Goal: Information Seeking & Learning: Learn about a topic

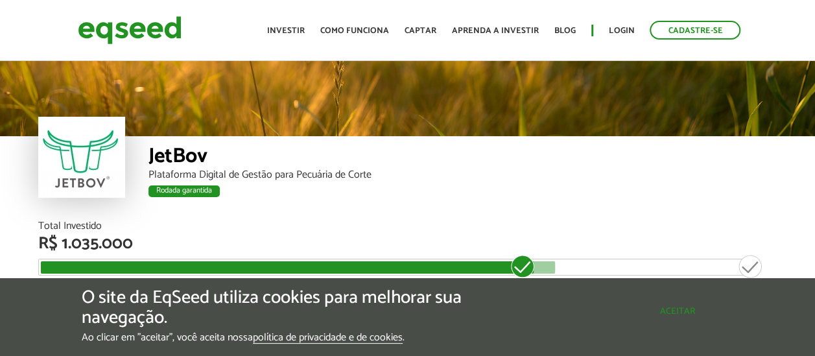
click at [672, 301] on button "Aceitar" at bounding box center [677, 311] width 113 height 21
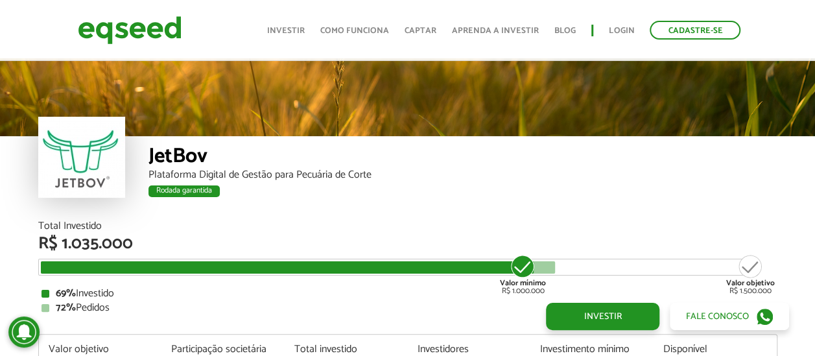
scroll to position [1522, 0]
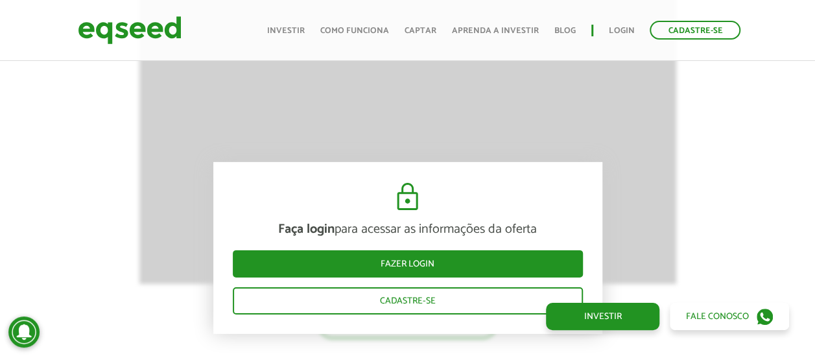
scroll to position [1896, 0]
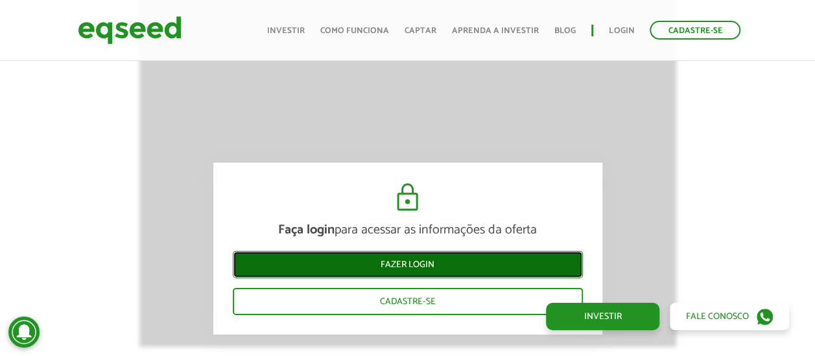
click at [434, 270] on link "Fazer login" at bounding box center [408, 263] width 350 height 27
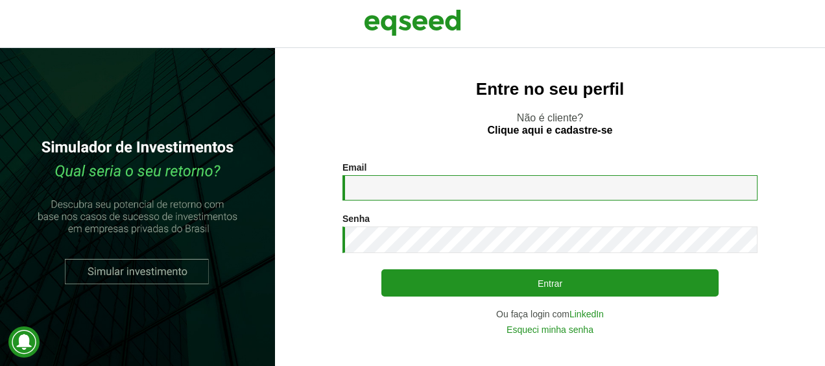
click at [434, 178] on input "Email *" at bounding box center [549, 187] width 415 height 25
type input "**********"
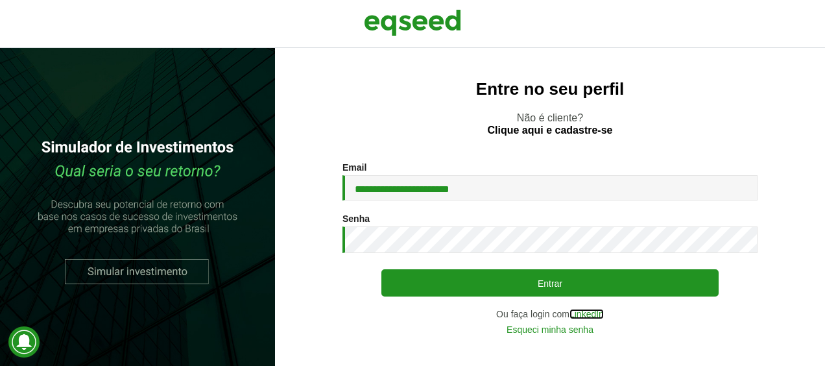
click at [588, 316] on link "LinkedIn" at bounding box center [586, 313] width 34 height 9
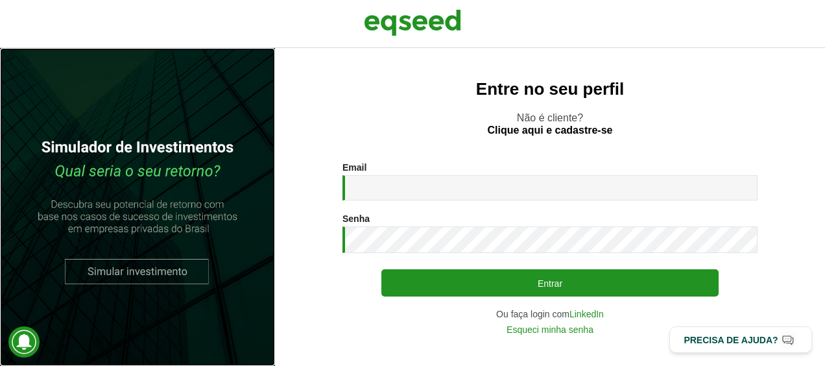
click at [118, 266] on link at bounding box center [137, 207] width 275 height 318
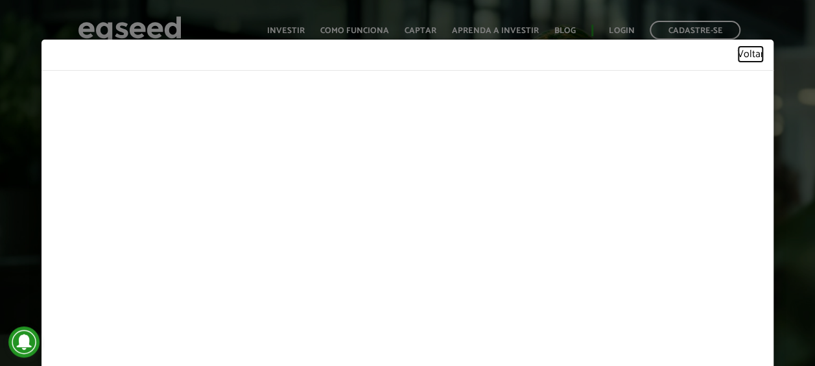
click at [737, 58] on link "Voltar" at bounding box center [750, 54] width 27 height 11
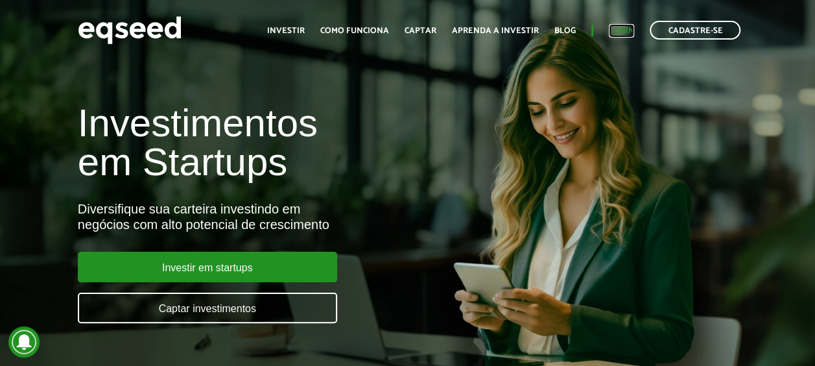
click at [621, 32] on link "Login" at bounding box center [621, 31] width 25 height 8
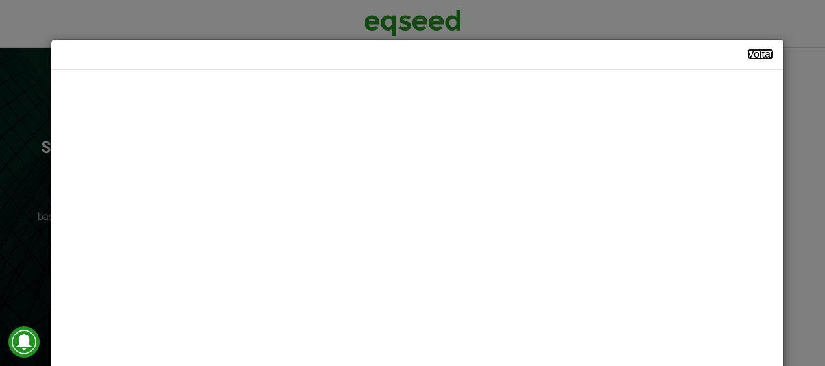
click at [747, 55] on link "Voltar" at bounding box center [760, 54] width 27 height 10
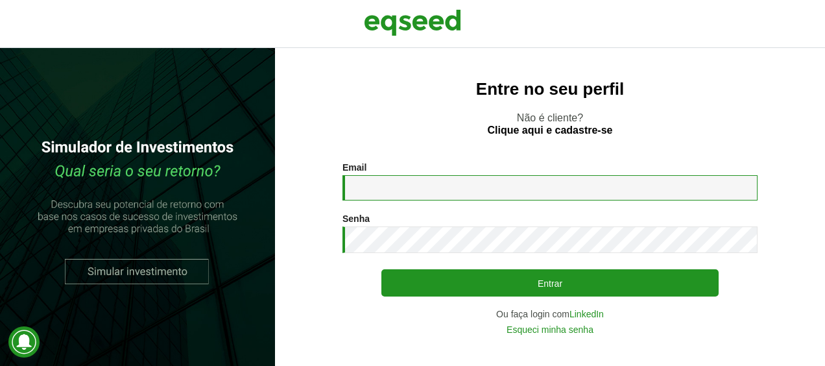
click at [355, 178] on input "Email *" at bounding box center [549, 187] width 415 height 25
type input "**********"
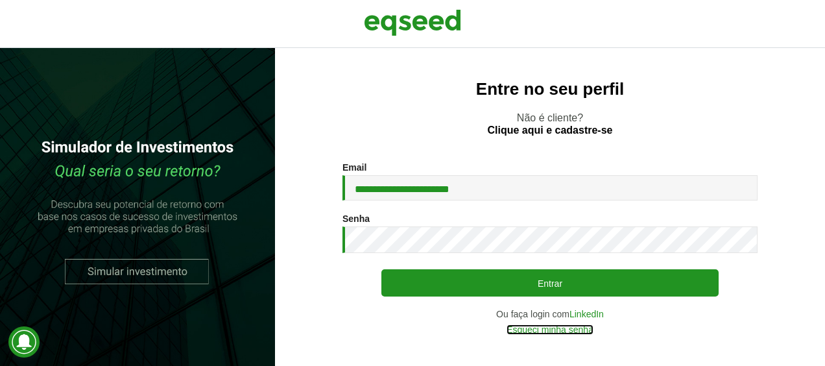
click at [586, 328] on link "Esqueci minha senha" at bounding box center [549, 329] width 87 height 9
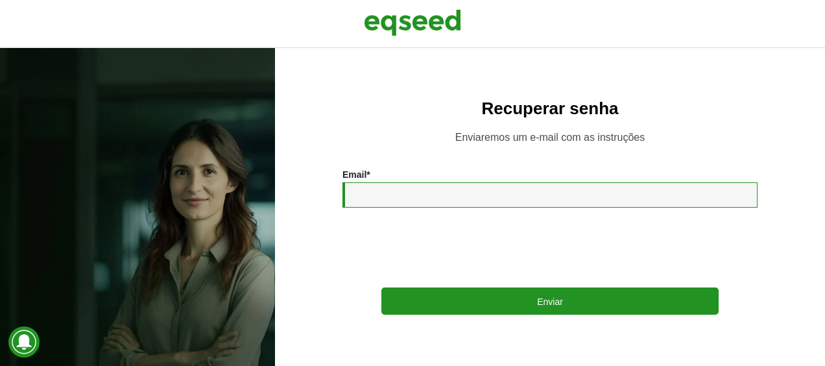
click at [510, 202] on input "Email *" at bounding box center [549, 194] width 415 height 25
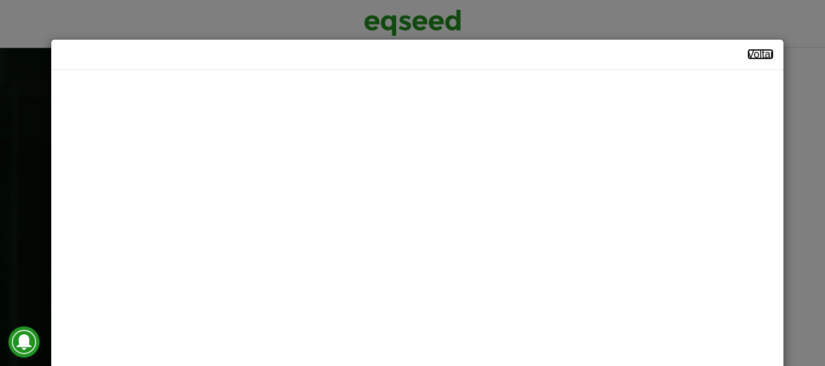
click at [747, 51] on link "Voltar" at bounding box center [760, 54] width 27 height 10
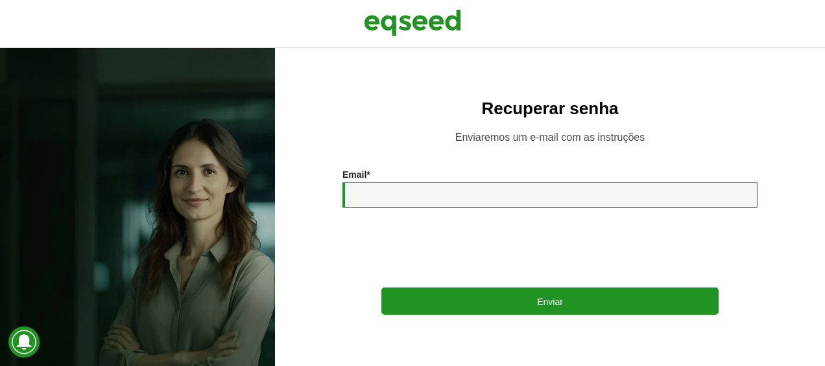
click at [399, 202] on input "Email *" at bounding box center [549, 194] width 415 height 25
type input "**********"
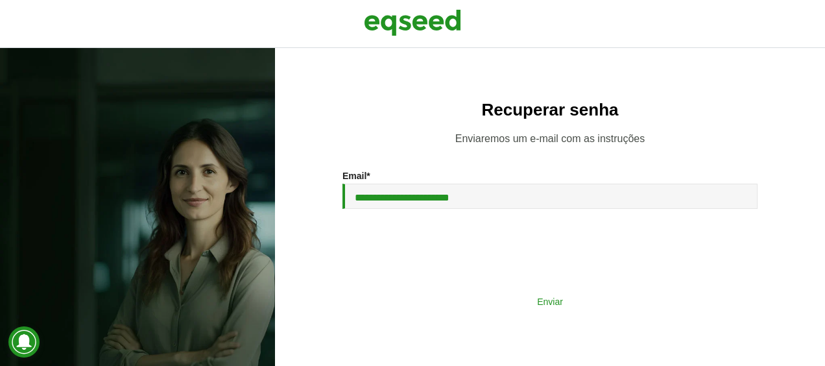
click at [523, 306] on button "Enviar" at bounding box center [549, 301] width 337 height 25
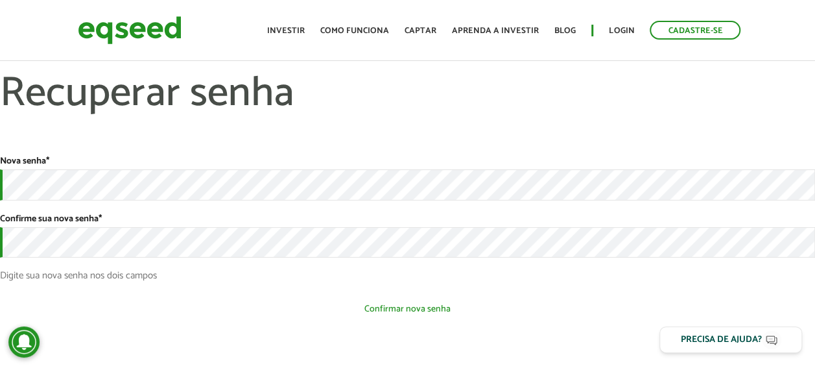
click at [387, 306] on button "Confirmar nova senha" at bounding box center [407, 308] width 815 height 25
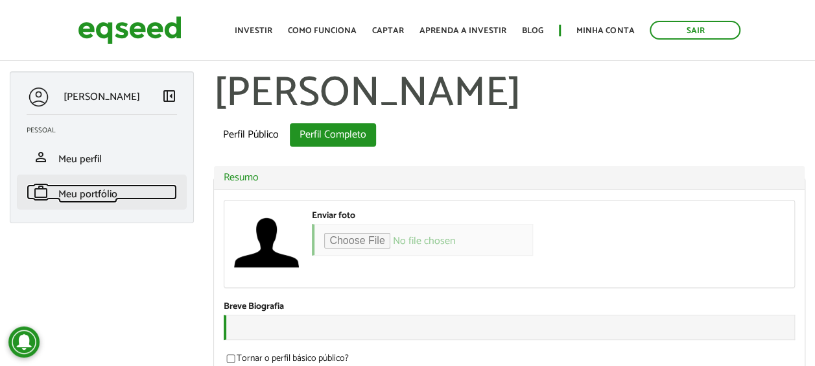
click at [90, 191] on span "Meu portfólio" at bounding box center [87, 194] width 59 height 18
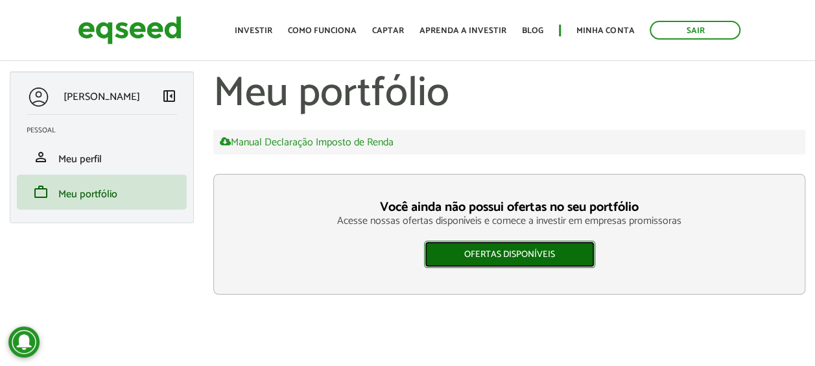
click at [523, 252] on link "Ofertas disponíveis" at bounding box center [509, 254] width 171 height 27
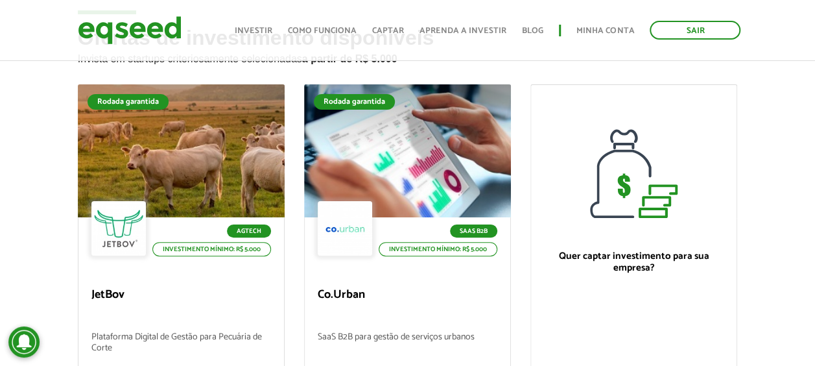
scroll to position [73, 0]
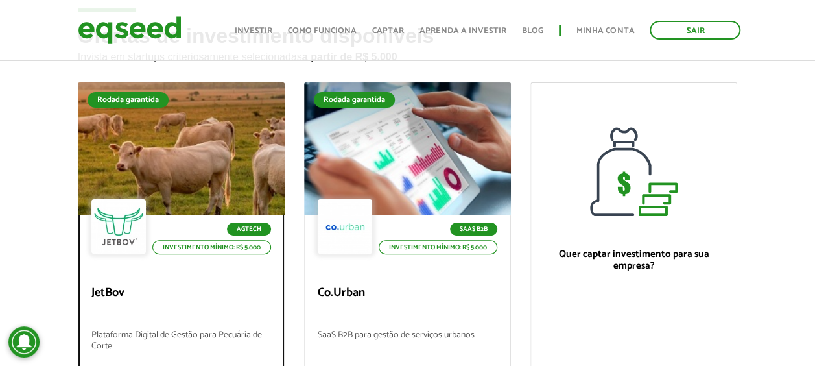
click at [209, 121] on div at bounding box center [181, 149] width 248 height 160
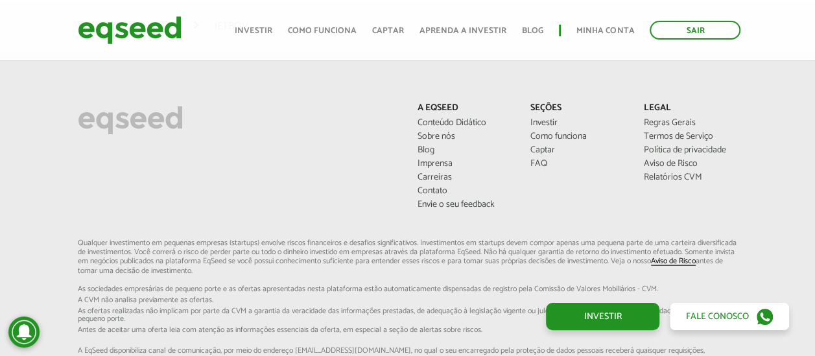
scroll to position [3768, 0]
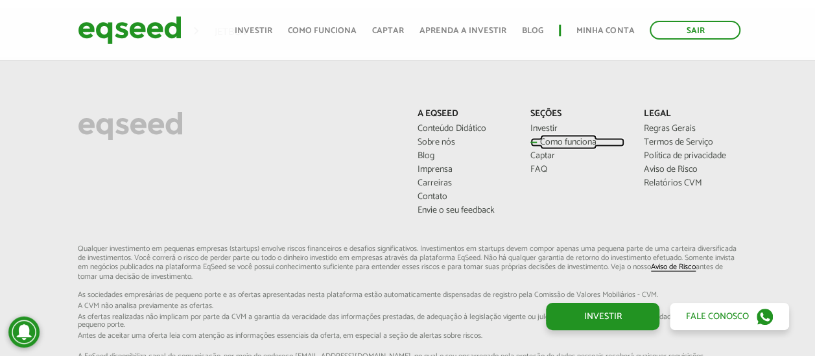
click at [557, 138] on link "Como funciona" at bounding box center [577, 142] width 94 height 9
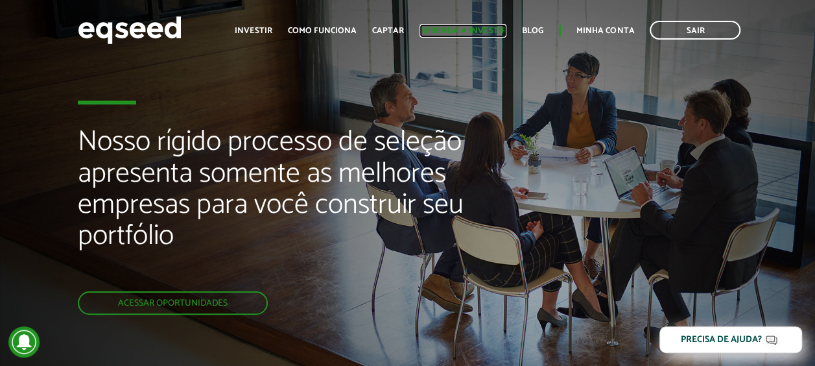
click at [467, 30] on link "Aprenda a investir" at bounding box center [463, 31] width 87 height 8
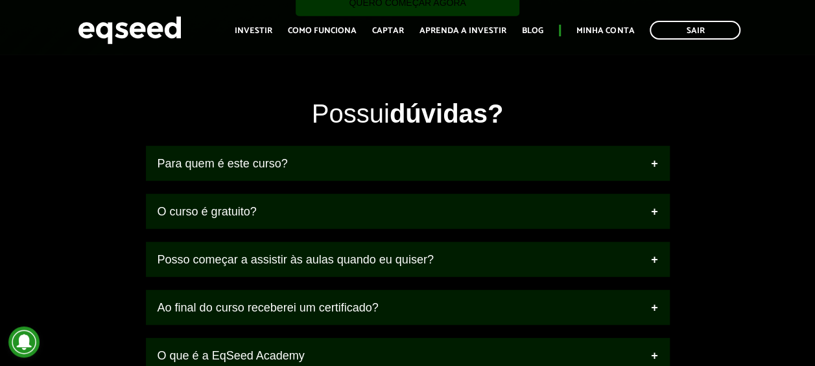
scroll to position [1586, 0]
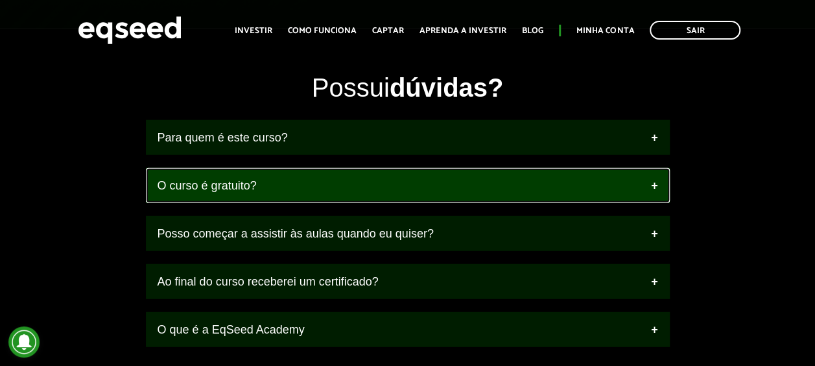
click at [654, 174] on link "O curso é gratuito?" at bounding box center [408, 185] width 524 height 35
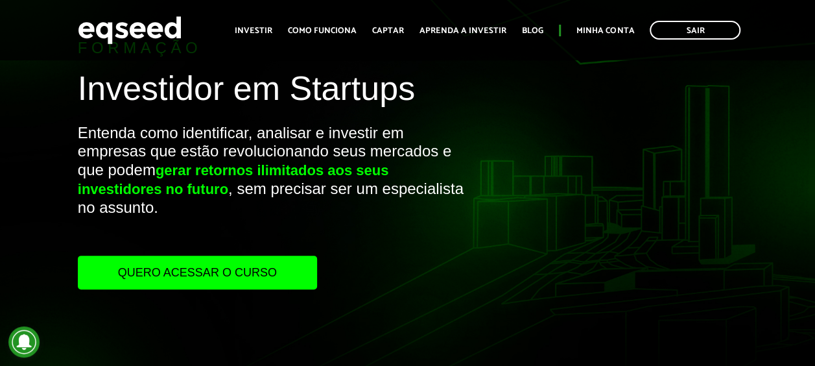
scroll to position [0, 0]
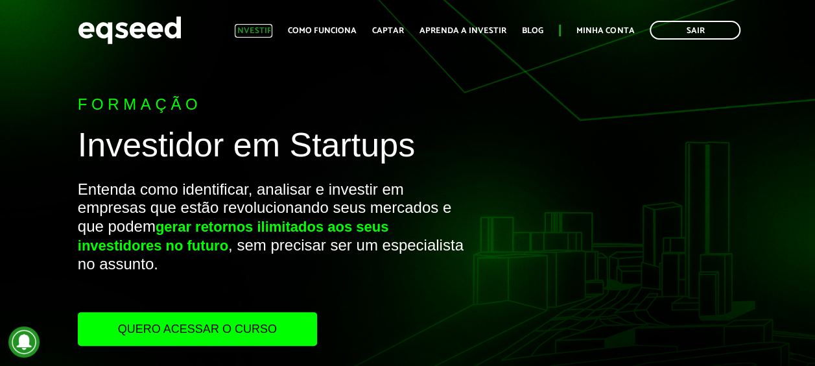
click at [269, 27] on link "Investir" at bounding box center [254, 31] width 38 height 8
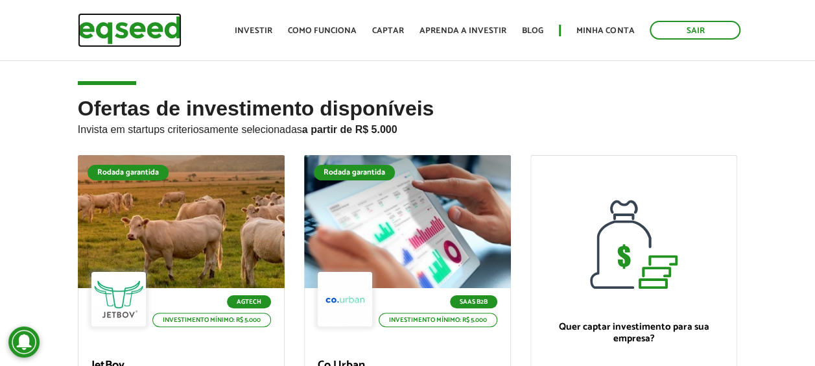
click at [132, 29] on img at bounding box center [130, 30] width 104 height 34
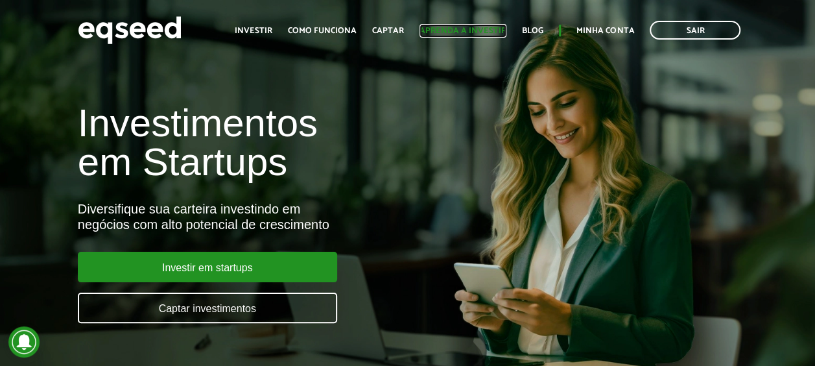
click at [466, 30] on link "Aprenda a investir" at bounding box center [463, 31] width 87 height 8
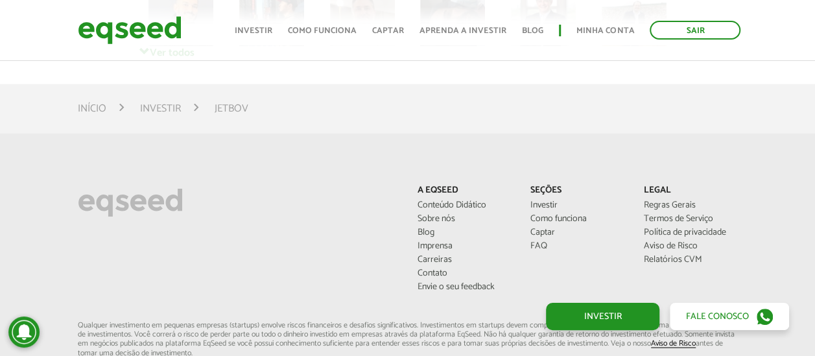
scroll to position [3703, 0]
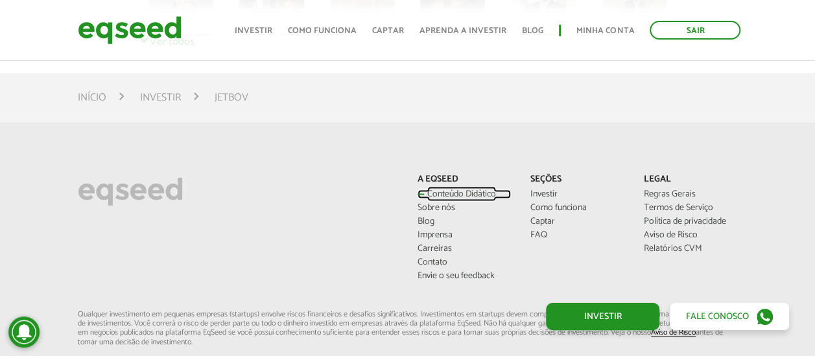
click at [469, 190] on link "Conteúdo Didático" at bounding box center [465, 194] width 94 height 9
